Goal: Information Seeking & Learning: Learn about a topic

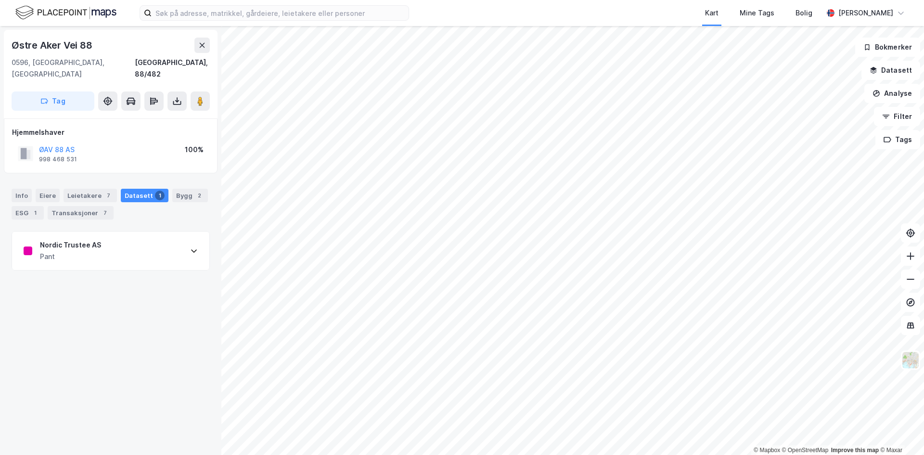
click at [63, 251] on div "Pant" at bounding box center [70, 257] width 61 height 12
drag, startPoint x: 25, startPoint y: 287, endPoint x: 66, endPoint y: 367, distance: 90.0
click at [66, 367] on div "Heftelseid 162490419 Heftelsetype PANTEDOKUMENT Registreringsdato [DATE] Beløp …" at bounding box center [111, 361] width 174 height 159
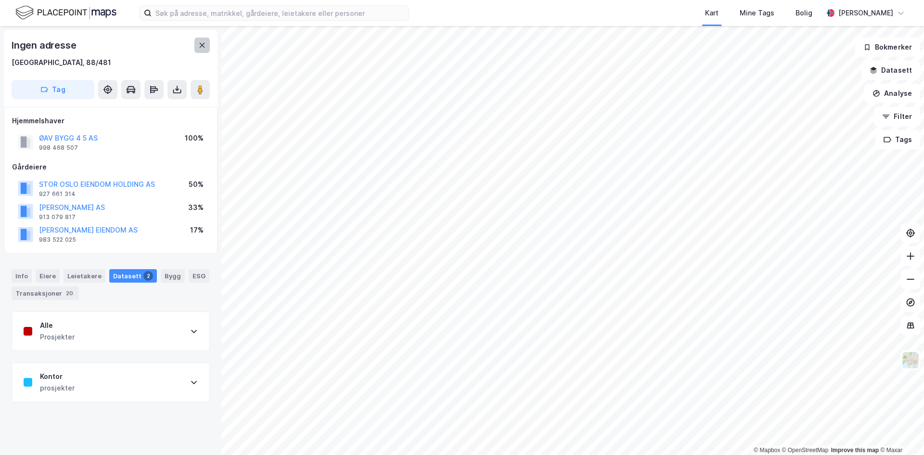
click at [199, 49] on icon at bounding box center [202, 45] width 8 height 8
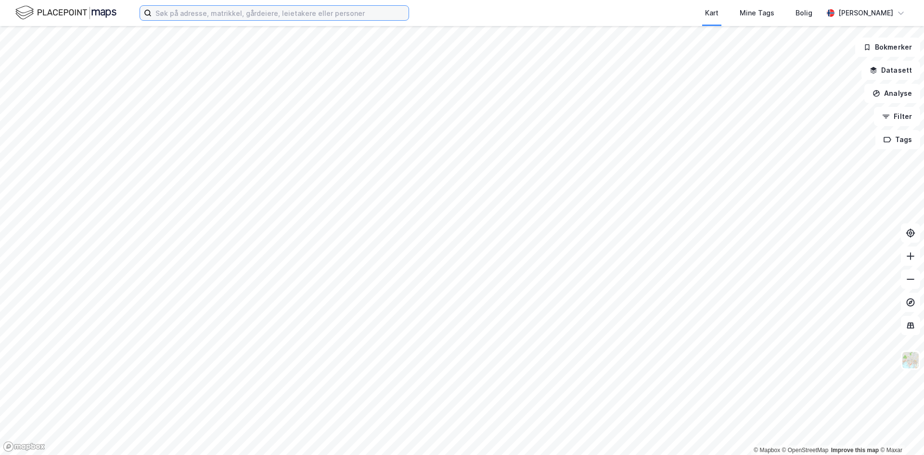
click at [294, 16] on input at bounding box center [280, 13] width 257 height 14
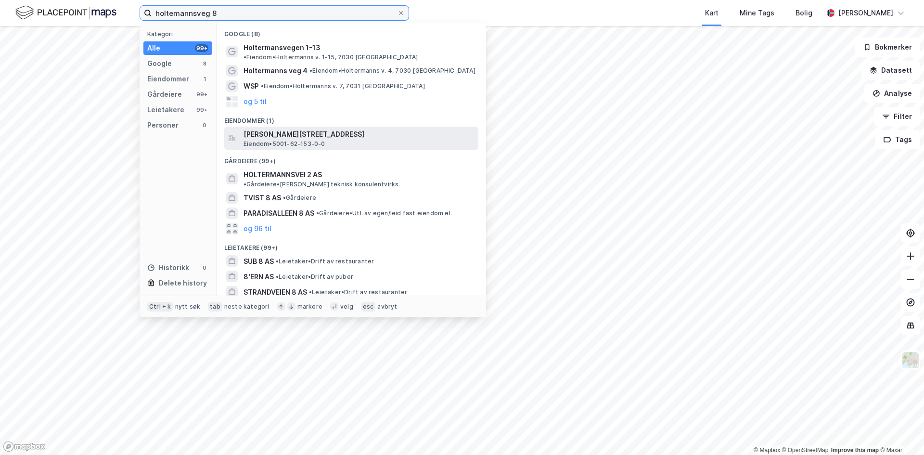
type input "holtemannsveg 8"
click at [294, 128] on span "[PERSON_NAME][STREET_ADDRESS]" at bounding box center [359, 134] width 231 height 12
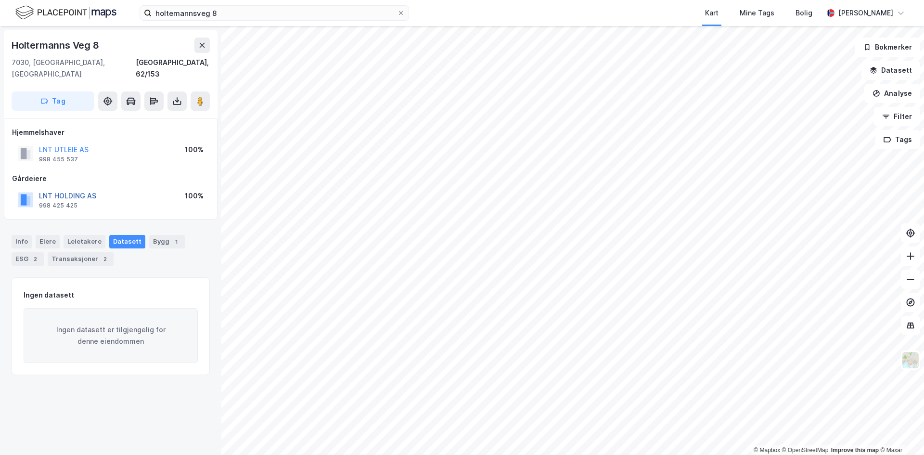
click at [0, 0] on button "LNT HOLDING AS" at bounding box center [0, 0] width 0 height 0
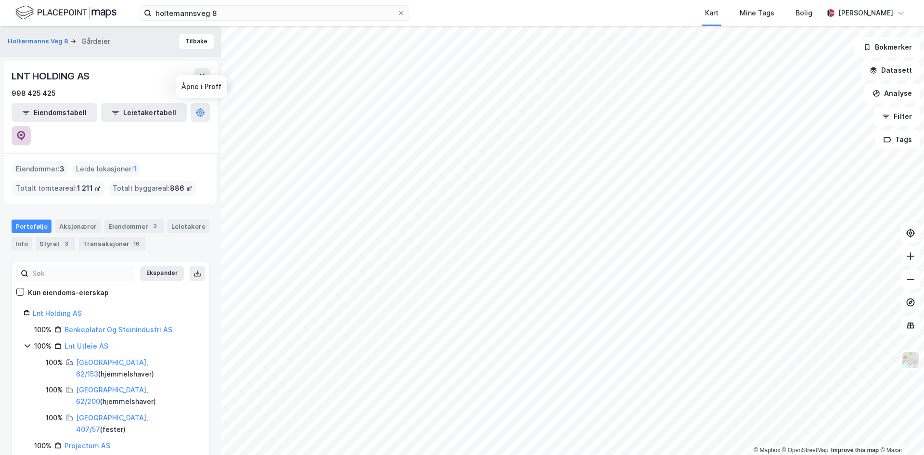
click at [26, 131] on icon at bounding box center [21, 136] width 10 height 10
click at [185, 48] on button "Tilbake" at bounding box center [196, 41] width 35 height 15
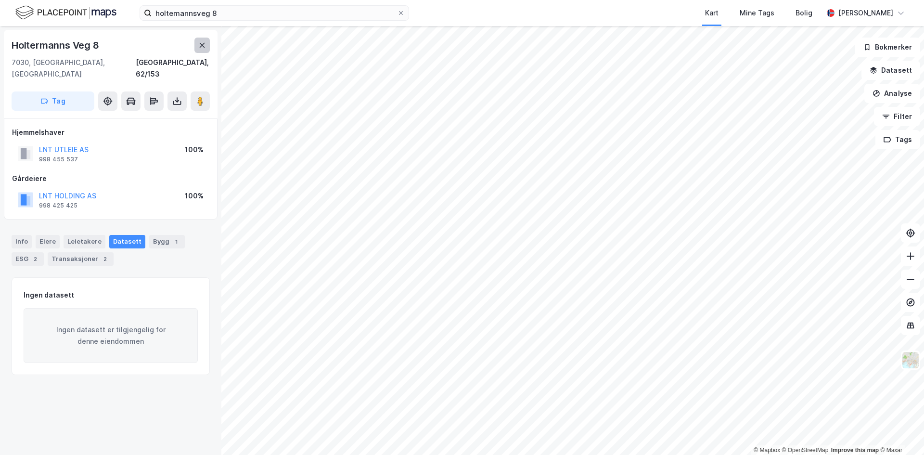
click at [205, 45] on icon at bounding box center [202, 45] width 8 height 8
